Goal: Obtain resource: Obtain resource

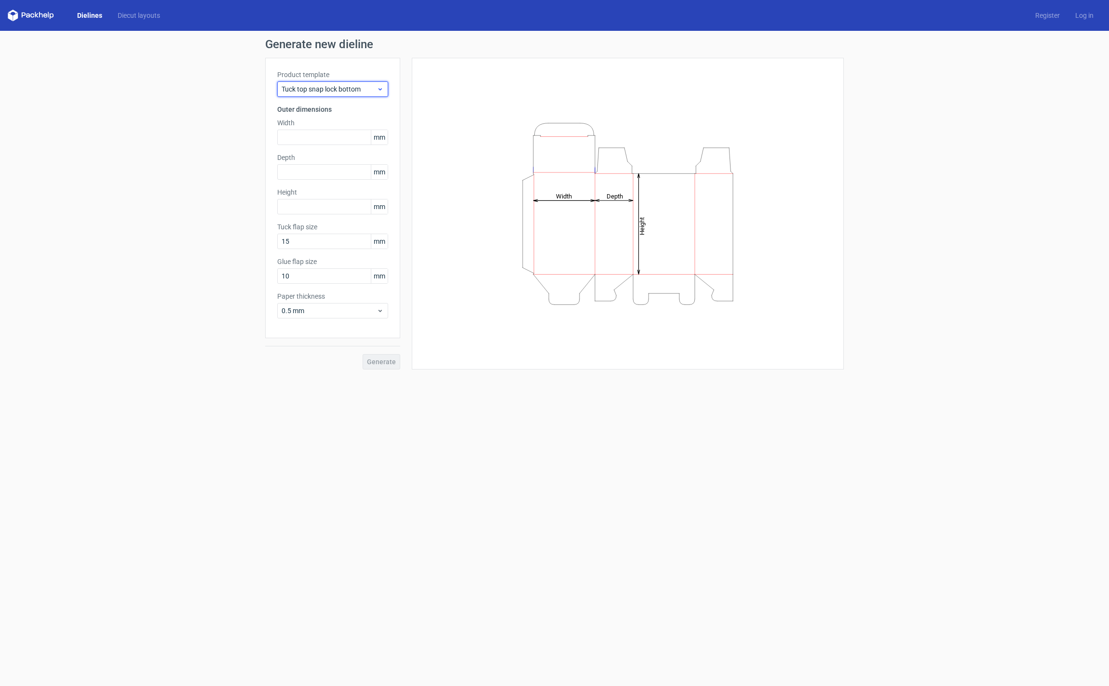
click at [355, 91] on span "Tuck top snap lock bottom" at bounding box center [329, 89] width 95 height 10
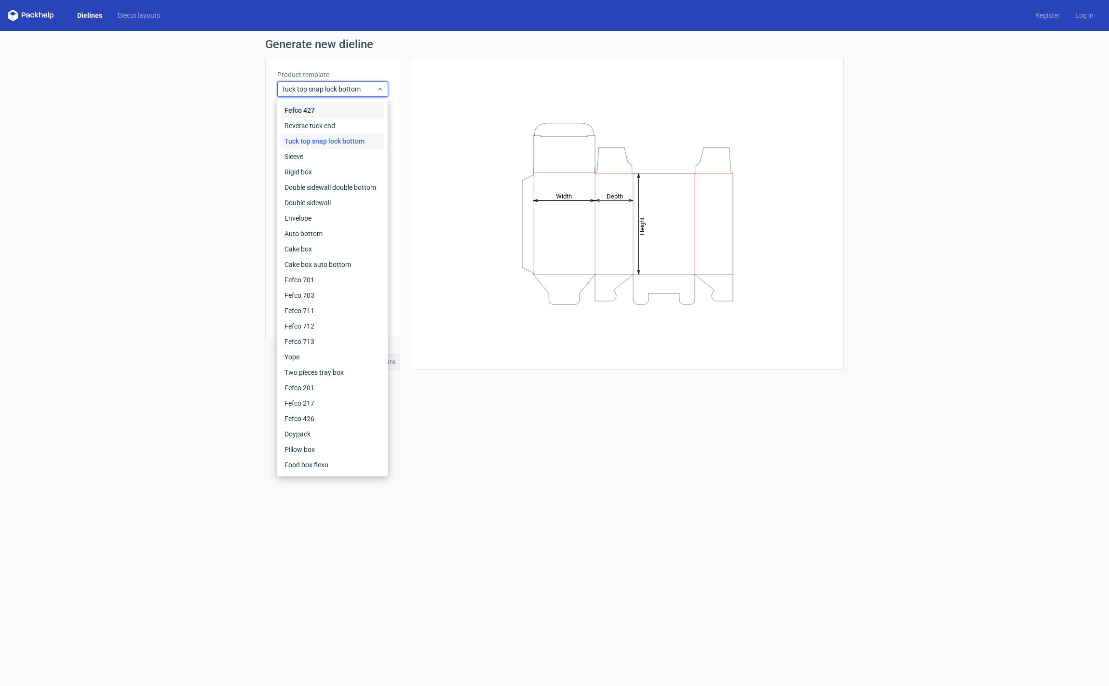
click at [329, 114] on div "Fefco 427" at bounding box center [332, 110] width 103 height 15
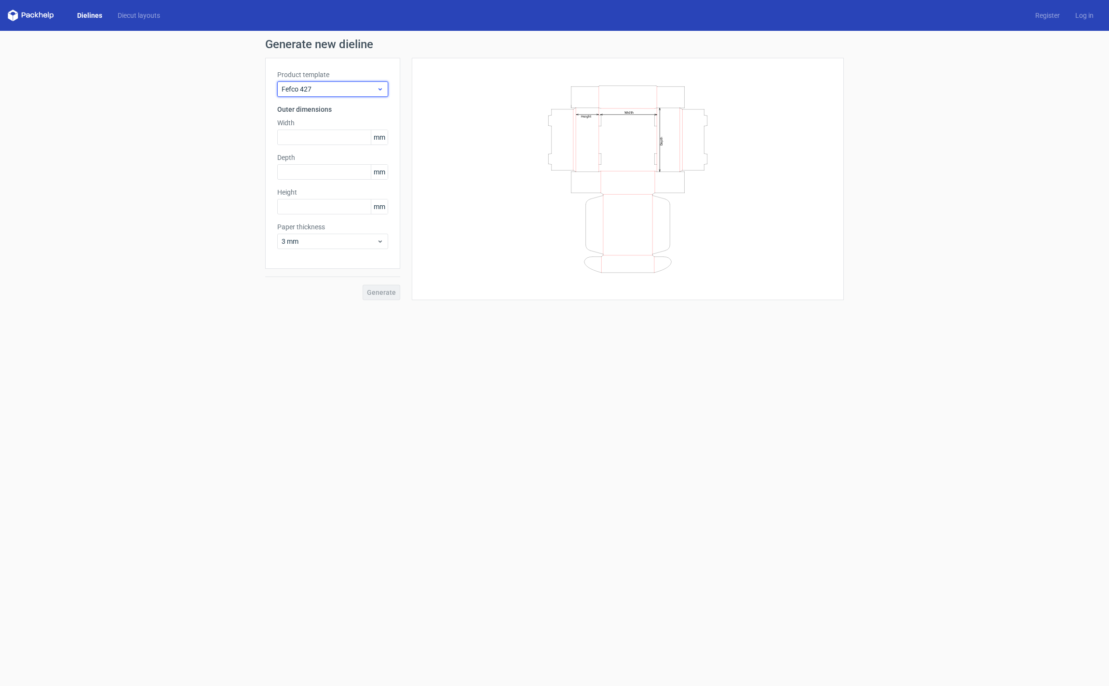
click at [337, 83] on div "Fefco 427" at bounding box center [332, 88] width 111 height 15
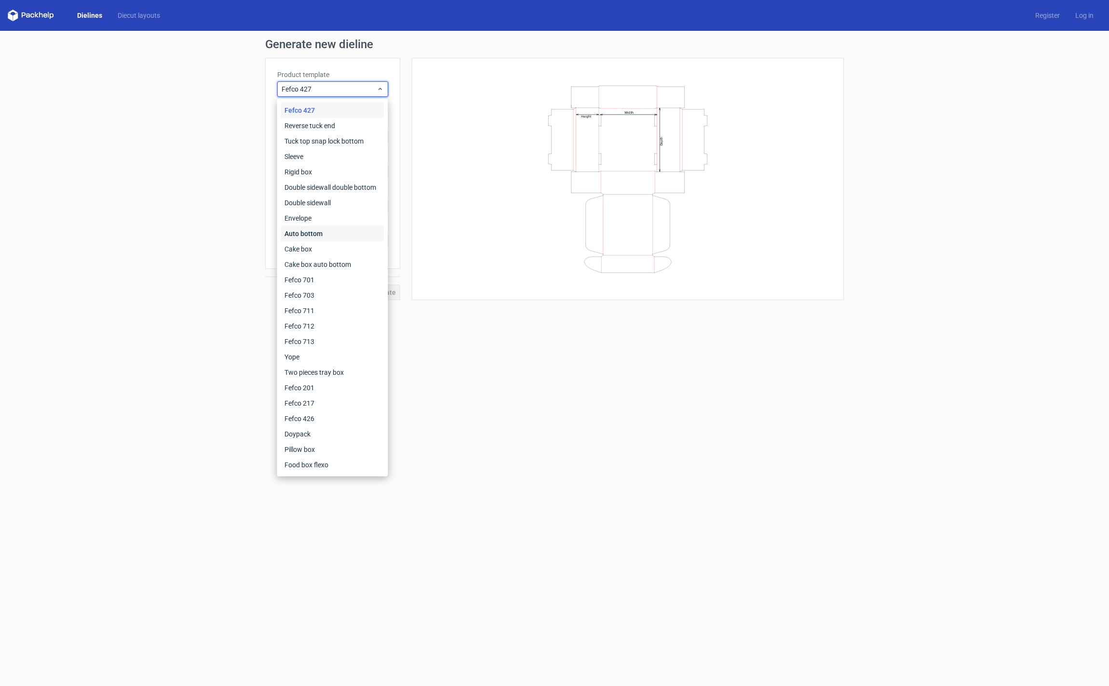
click at [328, 230] on div "Auto bottom" at bounding box center [332, 233] width 103 height 15
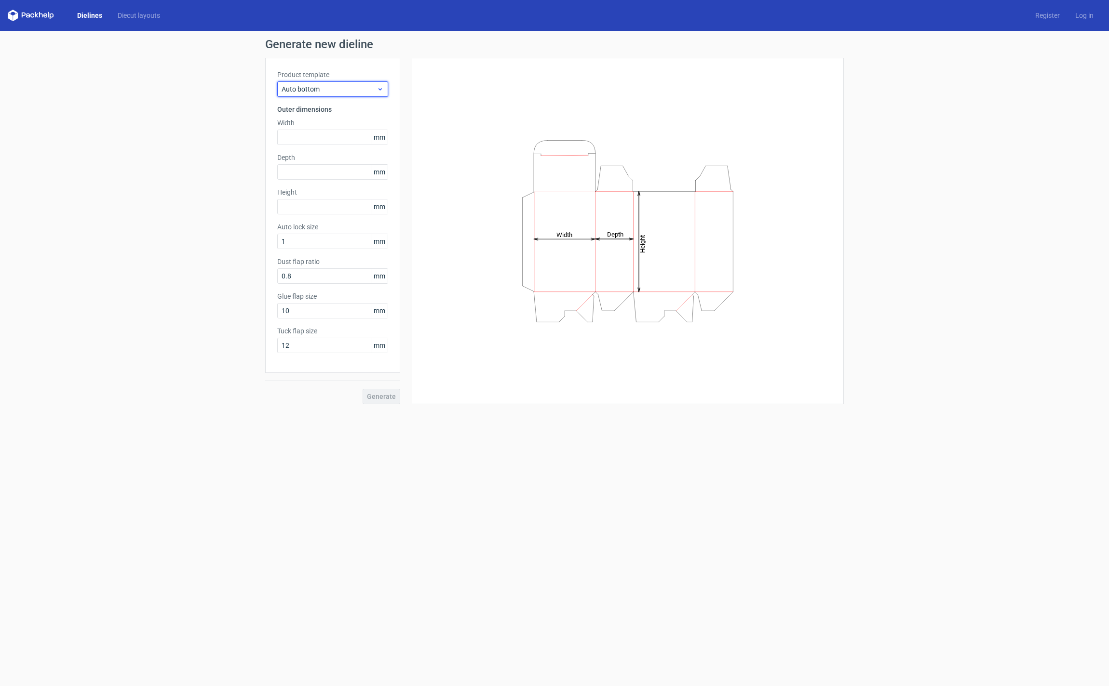
click at [373, 89] on span "Auto bottom" at bounding box center [329, 89] width 95 height 10
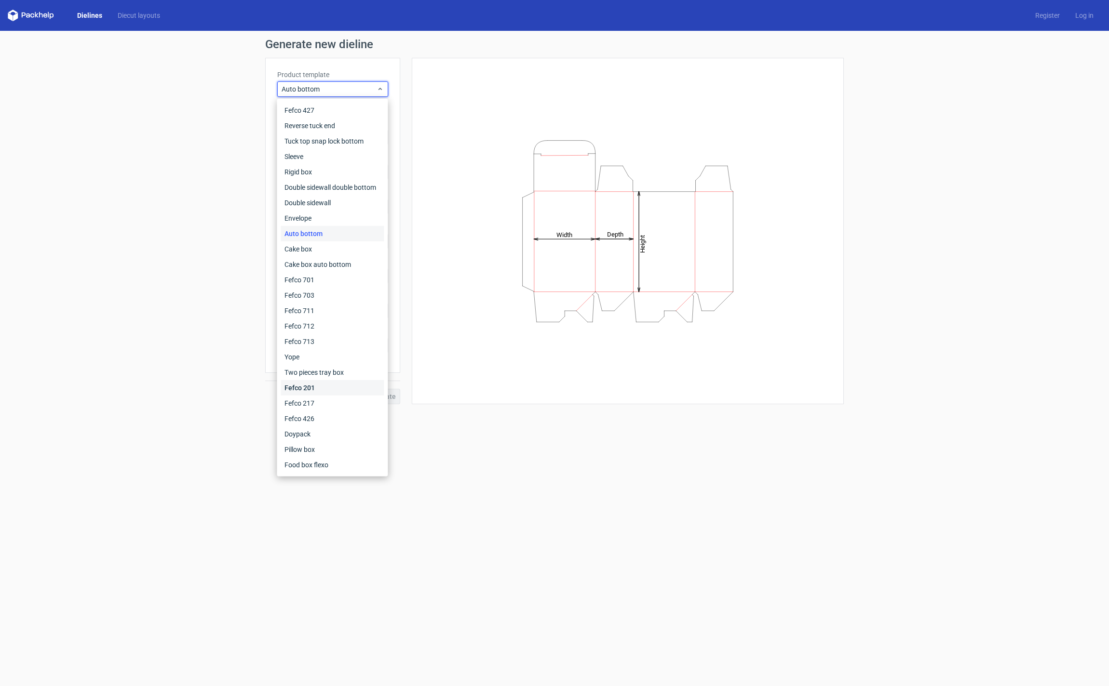
click at [330, 386] on div "Fefco 201" at bounding box center [332, 387] width 103 height 15
